Goal: Information Seeking & Learning: Learn about a topic

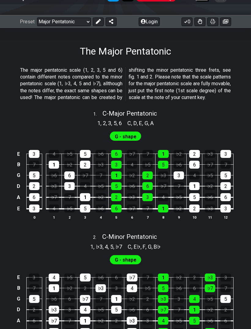
scroll to position [72, 0]
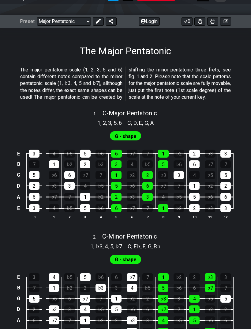
click at [157, 133] on div "G - shape" at bounding box center [125, 134] width 251 height 15
click at [201, 154] on td "2" at bounding box center [195, 148] width 16 height 11
click at [197, 158] on div "2" at bounding box center [194, 154] width 11 height 8
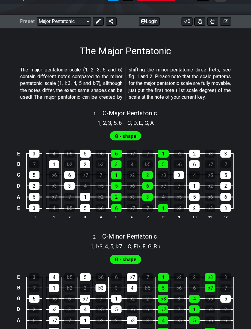
click at [160, 164] on td "5" at bounding box center [164, 159] width 16 height 11
click at [159, 164] on td "5" at bounding box center [164, 159] width 16 height 11
click at [165, 158] on div "1" at bounding box center [163, 154] width 11 height 8
click at [164, 158] on div "1" at bounding box center [163, 154] width 11 height 8
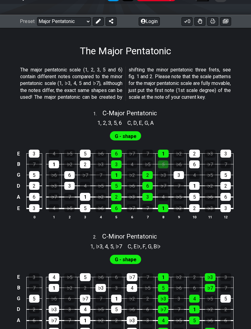
click at [169, 175] on td "♭3" at bounding box center [164, 169] width 16 height 11
click at [167, 168] on div "5" at bounding box center [163, 164] width 10 height 8
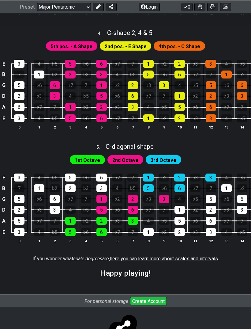
scroll to position [523, 0]
